Goal: Book appointment/travel/reservation

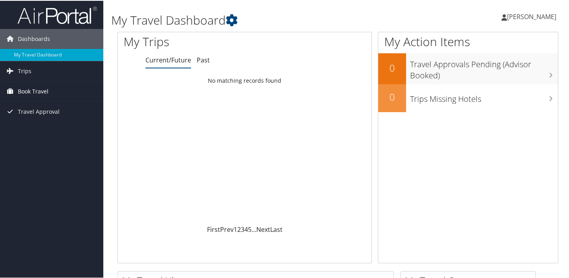
click at [45, 91] on span "Book Travel" at bounding box center [33, 91] width 31 height 20
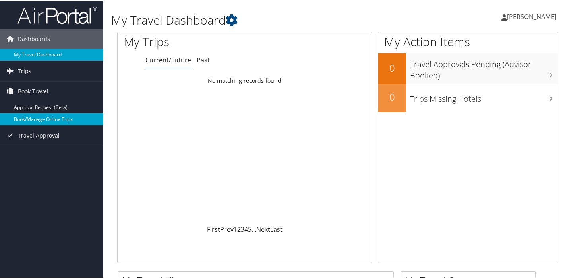
click at [49, 117] on link "Book/Manage Online Trips" at bounding box center [51, 118] width 103 height 12
